Goal: Find specific page/section: Find specific page/section

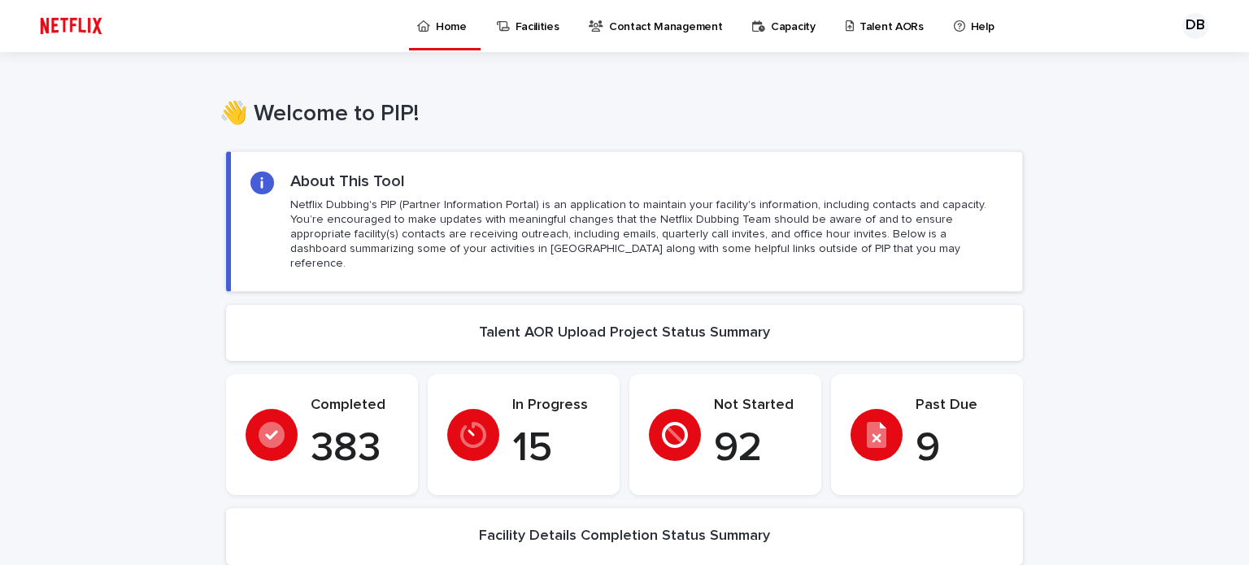
click at [860, 31] on p "Talent AORs" at bounding box center [892, 17] width 64 height 34
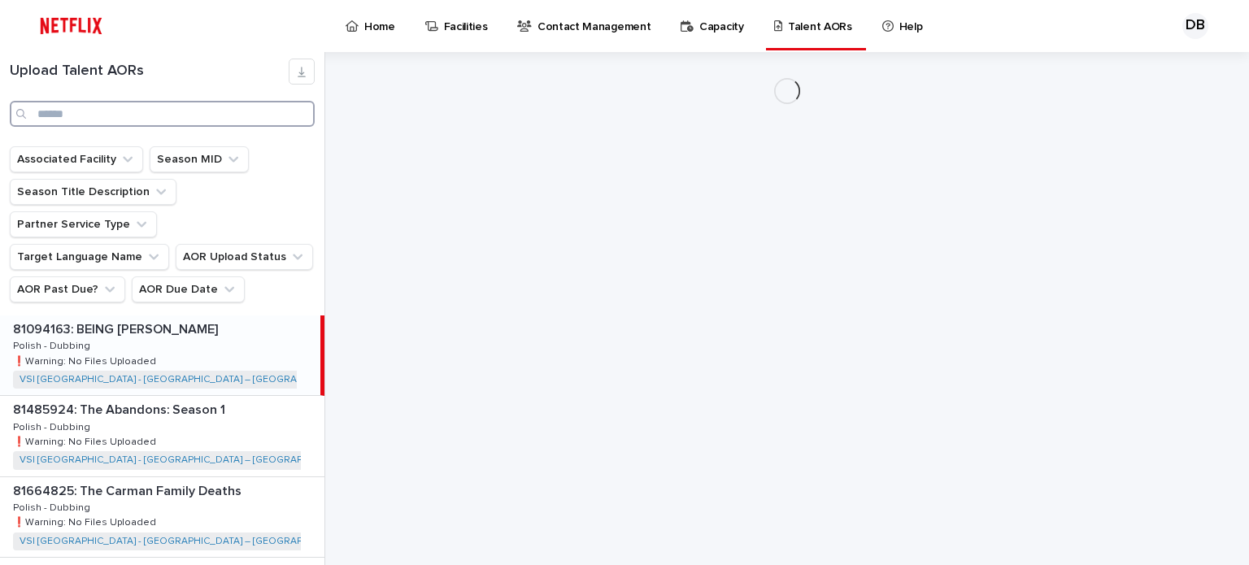
click at [120, 118] on input "Search" at bounding box center [162, 114] width 305 height 26
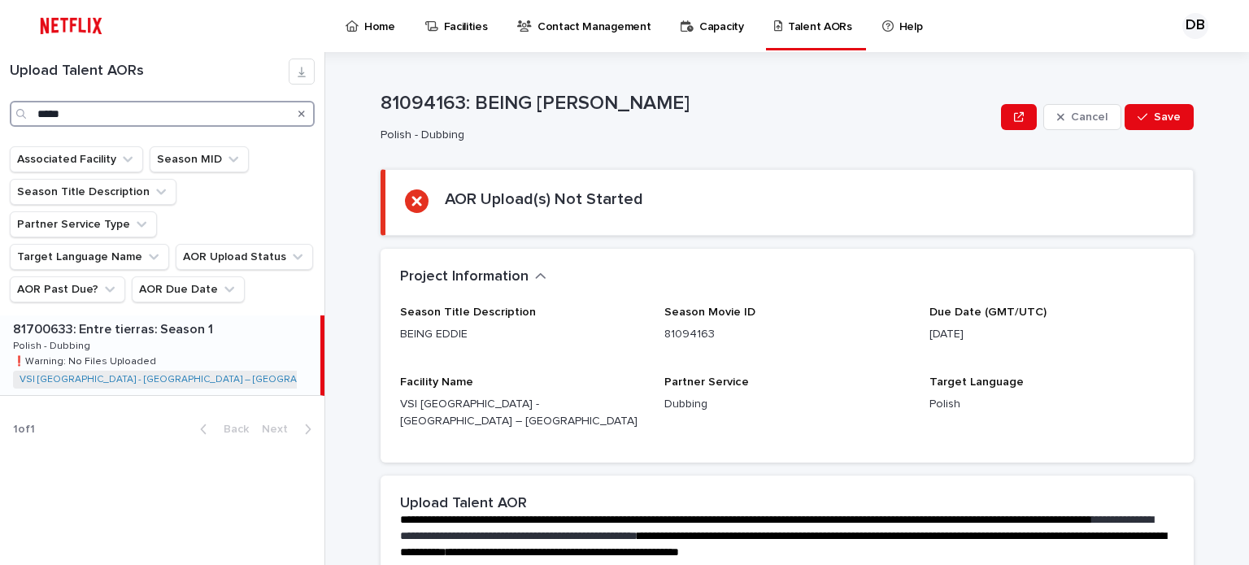
type input "*****"
click at [198, 316] on div "81700633: Entre tierras: Season 1 81700633: Entre tierras: Season 1 Polish - Du…" at bounding box center [160, 356] width 321 height 80
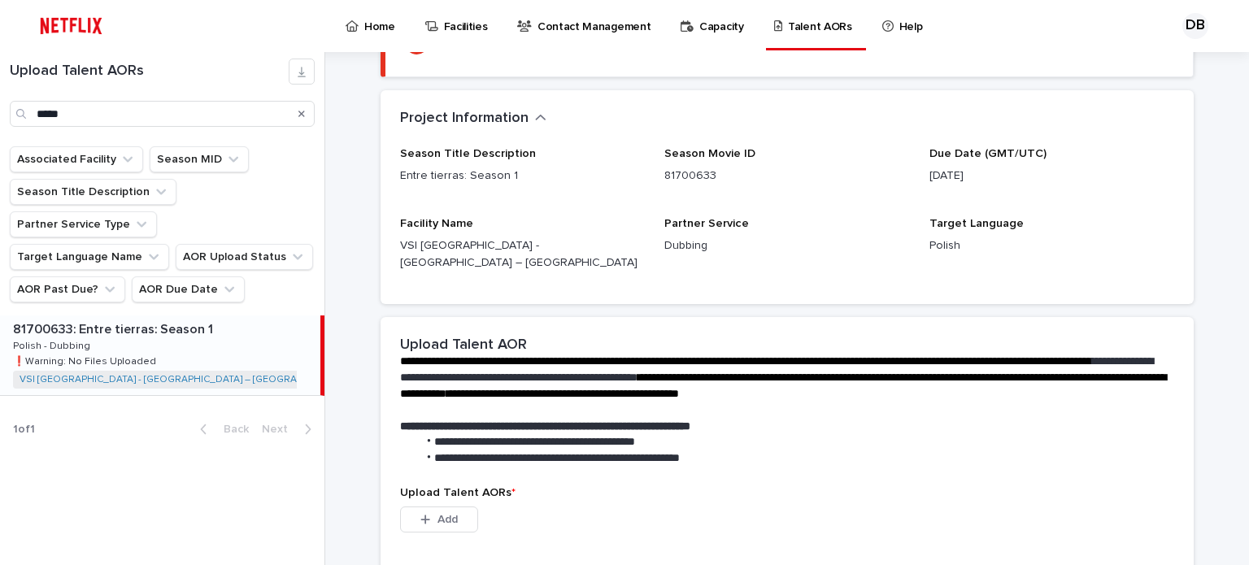
scroll to position [325, 0]
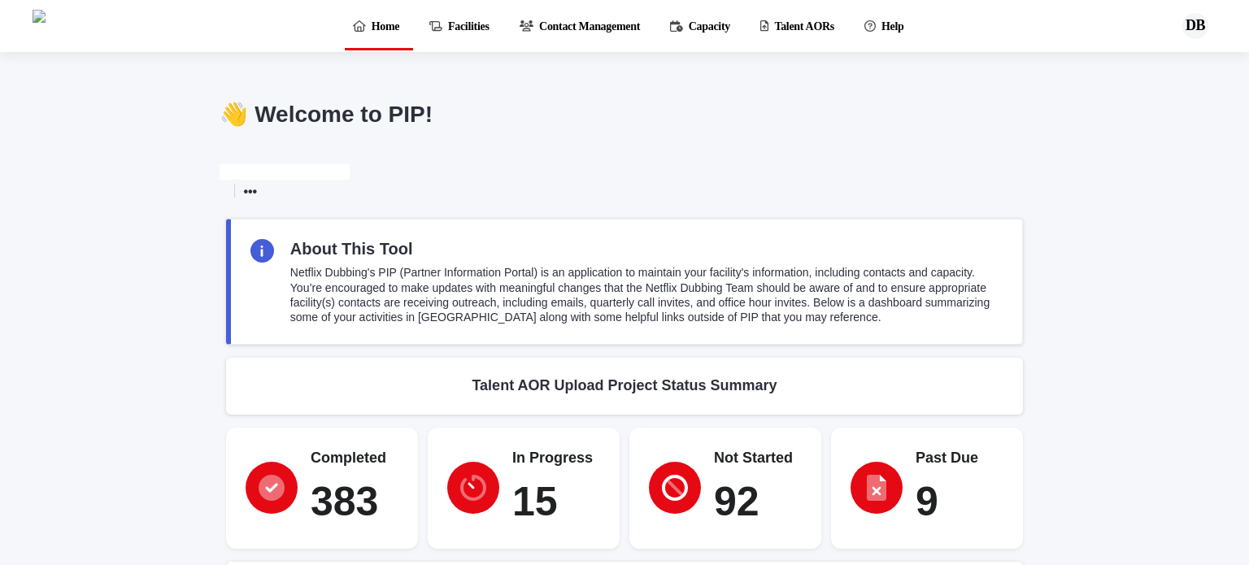
click at [834, 28] on p "Talent AORs" at bounding box center [803, 17] width 59 height 34
